Goal: Find specific page/section: Find specific page/section

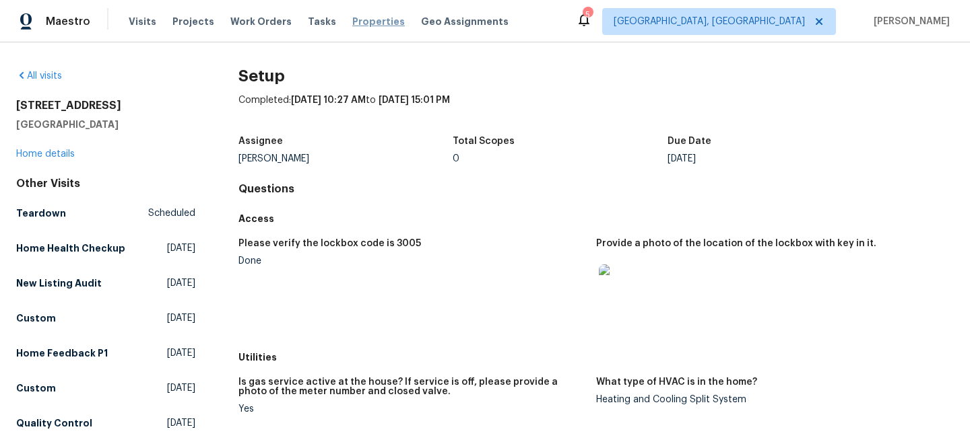
click at [371, 28] on div "Visits Projects Work Orders Tasks Properties Geo Assignments" at bounding box center [327, 21] width 396 height 27
click at [368, 23] on span "Properties" at bounding box center [378, 21] width 53 height 13
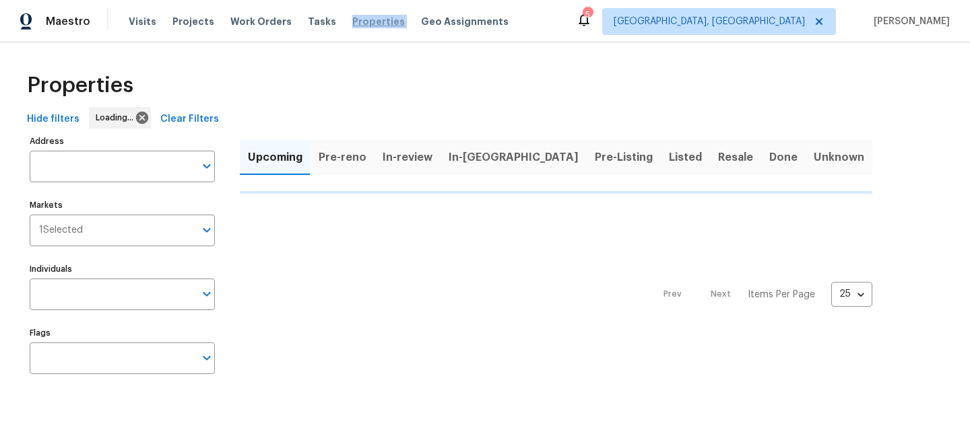
click at [368, 23] on span "Properties" at bounding box center [378, 21] width 53 height 13
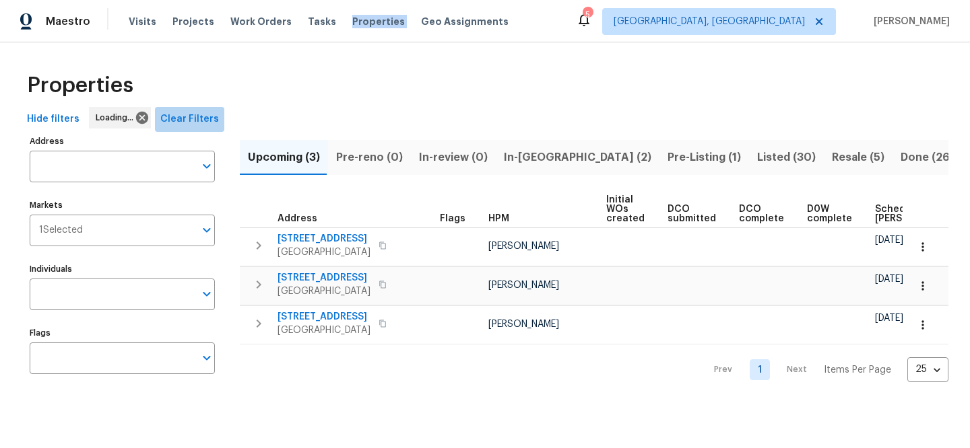
click at [209, 120] on span "Clear Filters" at bounding box center [189, 119] width 59 height 17
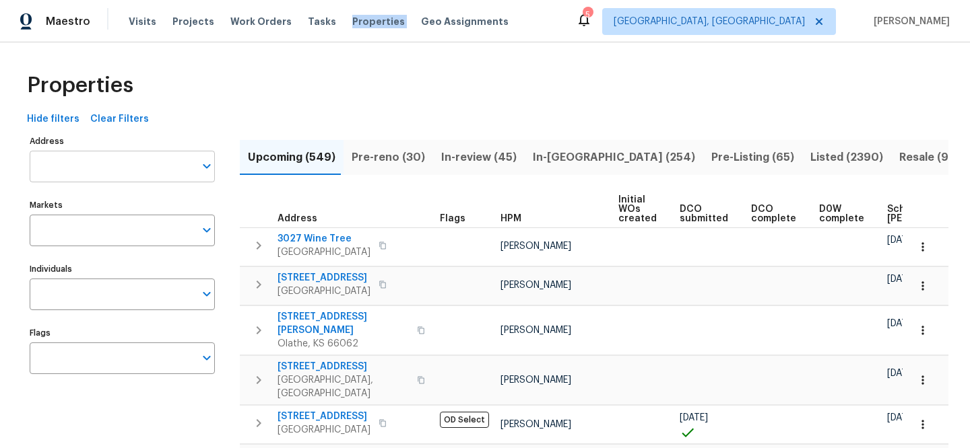
click at [145, 177] on input "Address" at bounding box center [112, 167] width 165 height 32
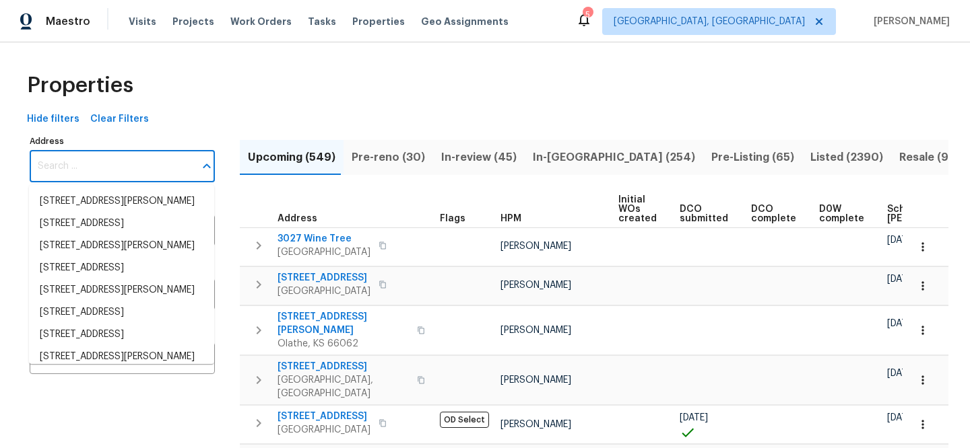
paste input "[STREET_ADDRESS]"
type input "[STREET_ADDRESS]"
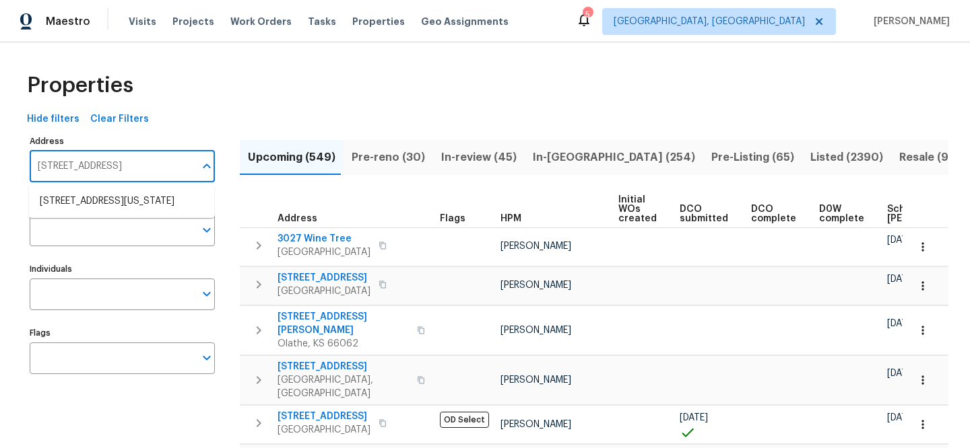
click at [144, 189] on ul "[STREET_ADDRESS][US_STATE]" at bounding box center [121, 201] width 185 height 33
click at [142, 204] on li "[STREET_ADDRESS][US_STATE]" at bounding box center [121, 202] width 185 height 22
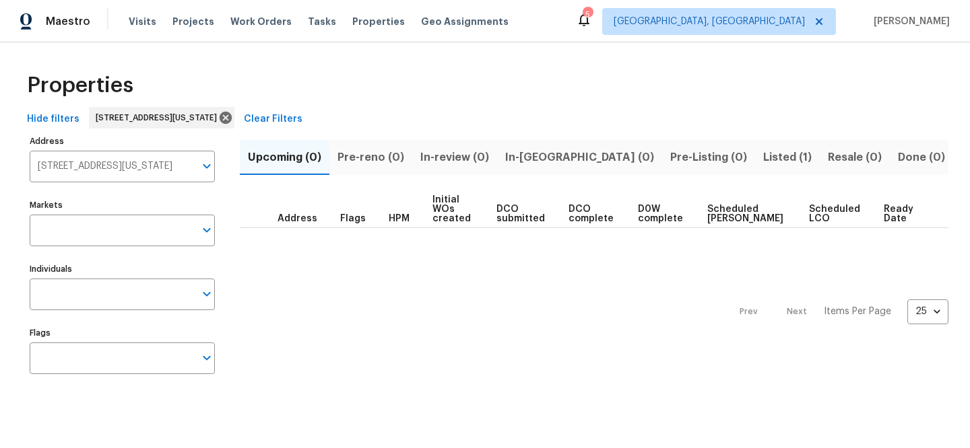
click at [763, 149] on span "Listed (1)" at bounding box center [787, 157] width 48 height 19
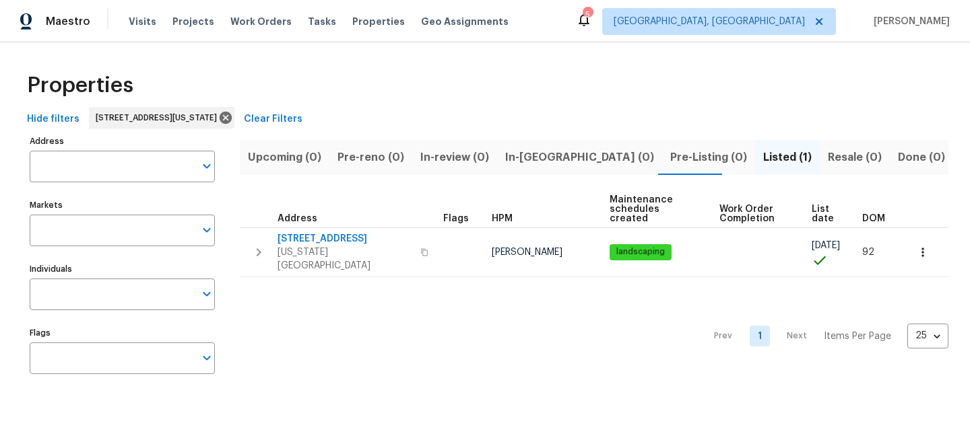
type input "[STREET_ADDRESS][US_STATE]"
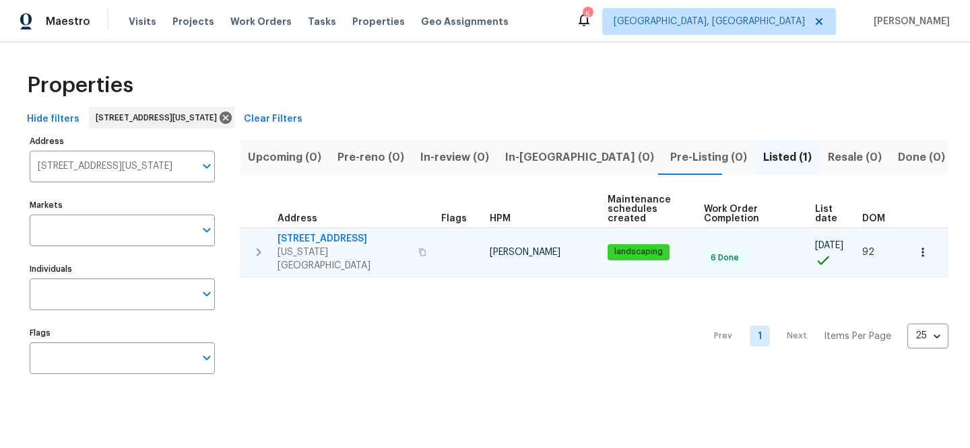
click at [340, 236] on span "[STREET_ADDRESS]" at bounding box center [343, 238] width 133 height 13
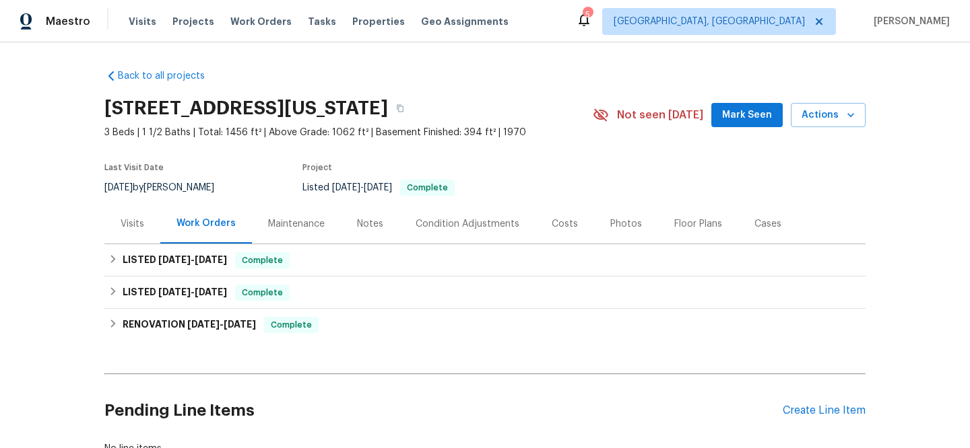
click at [128, 221] on div "Visits" at bounding box center [133, 223] width 24 height 13
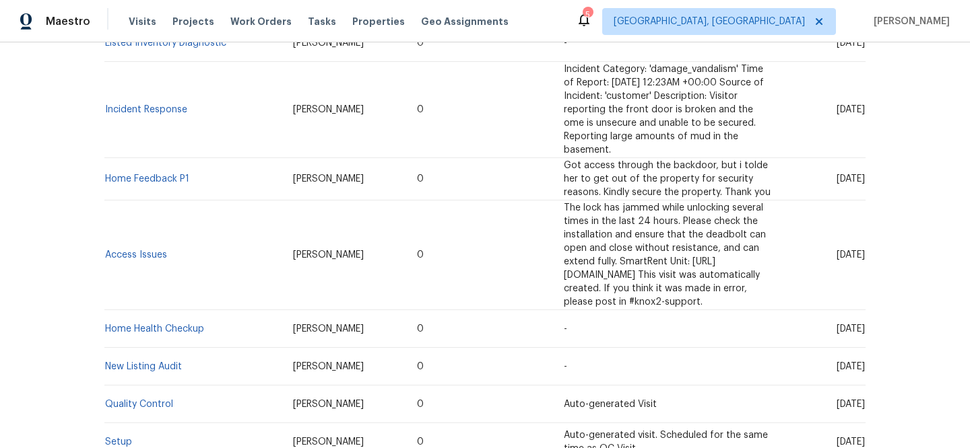
scroll to position [508, 0]
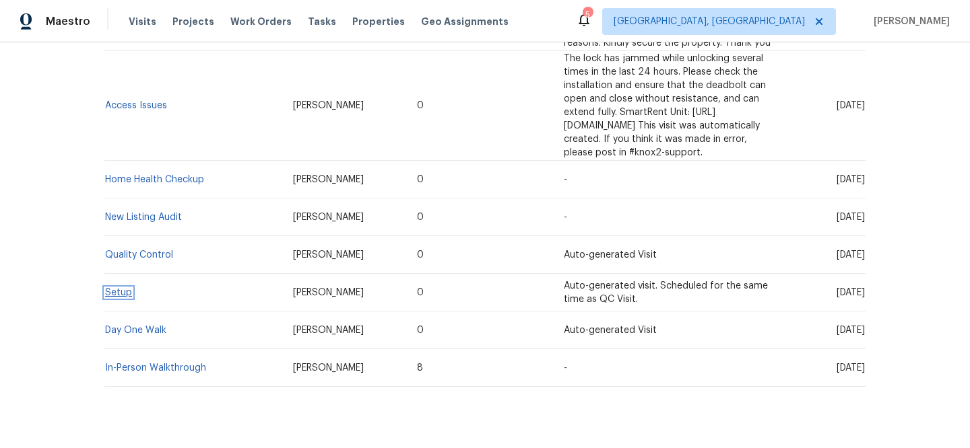
click at [115, 288] on link "Setup" at bounding box center [118, 292] width 27 height 9
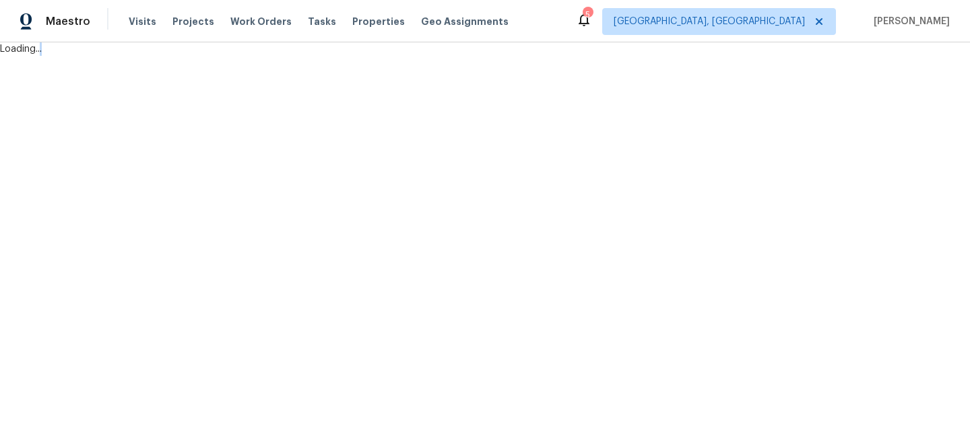
click at [115, 56] on html "Maestro Visits Projects Work Orders Tasks Properties Geo Assignments 5 Albuquer…" at bounding box center [485, 28] width 970 height 56
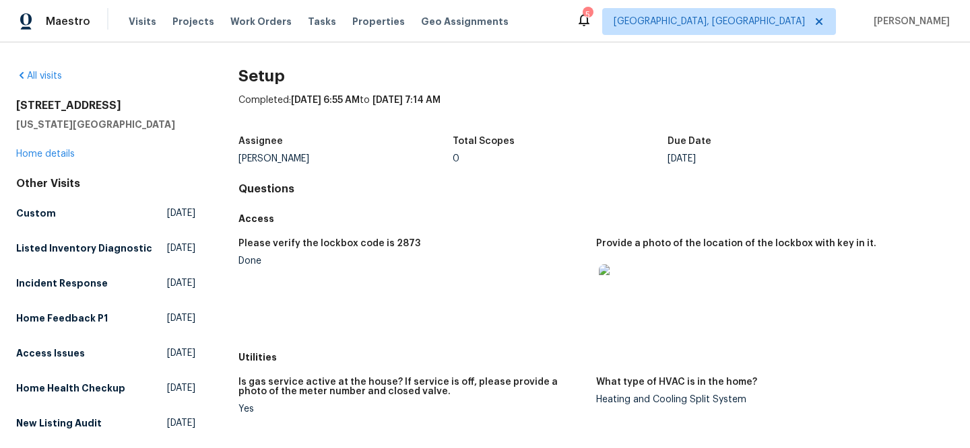
click at [632, 285] on img at bounding box center [620, 286] width 43 height 43
